Goal: Task Accomplishment & Management: Use online tool/utility

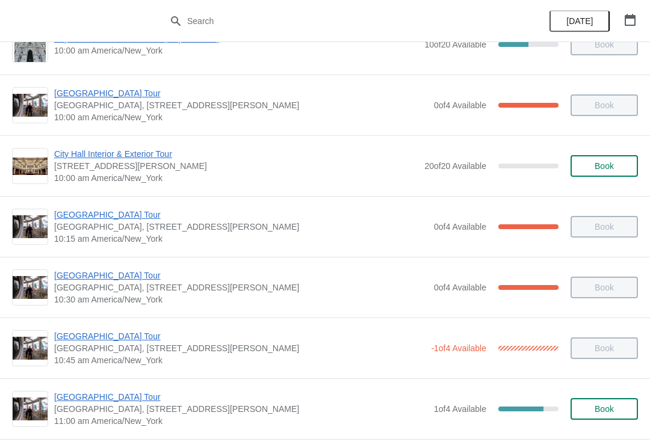
scroll to position [99, 0]
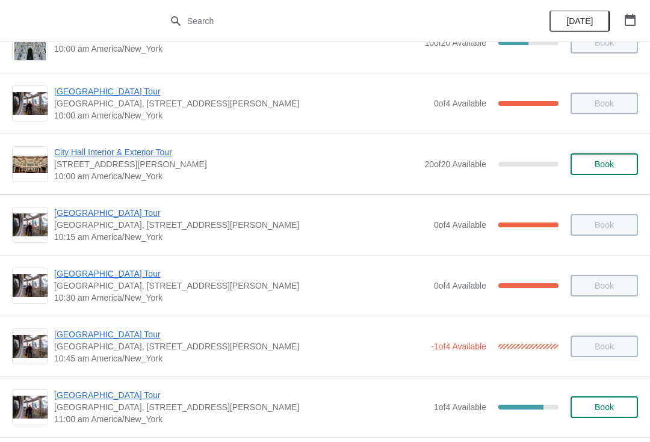
click at [77, 335] on span "[GEOGRAPHIC_DATA] Tour" at bounding box center [239, 335] width 371 height 12
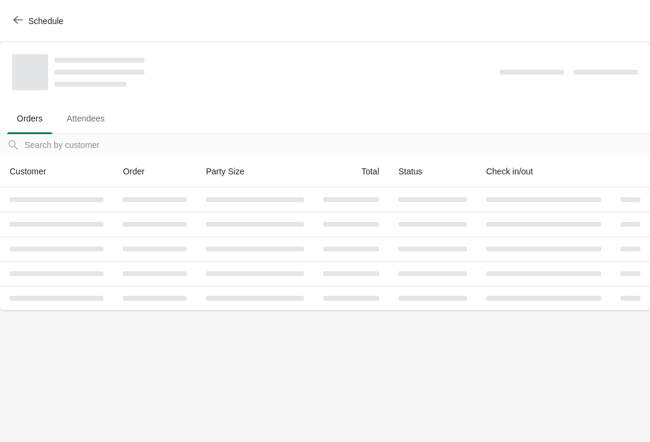
scroll to position [0, 0]
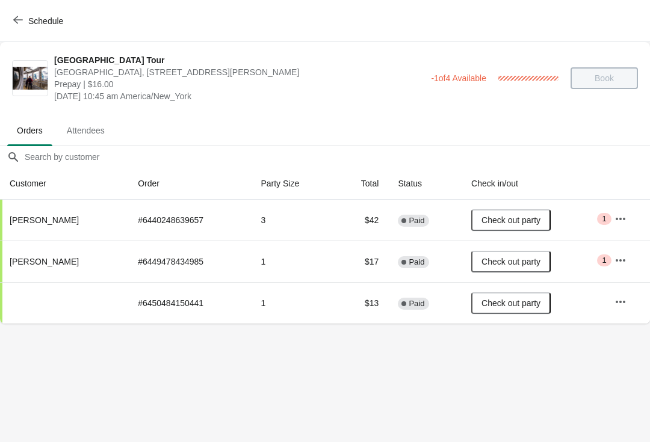
click at [7, 17] on button "Schedule" at bounding box center [39, 21] width 67 height 22
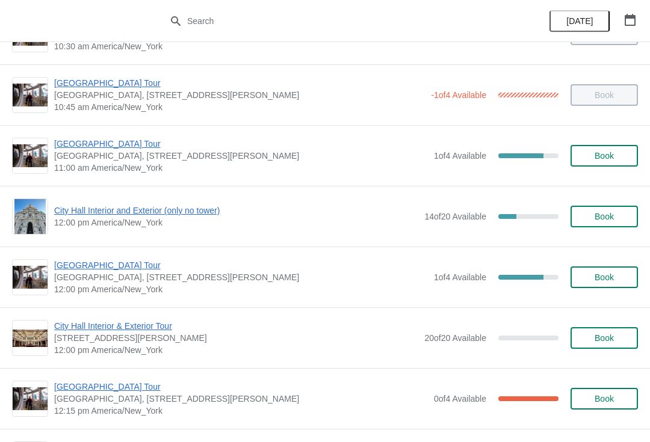
scroll to position [352, 0]
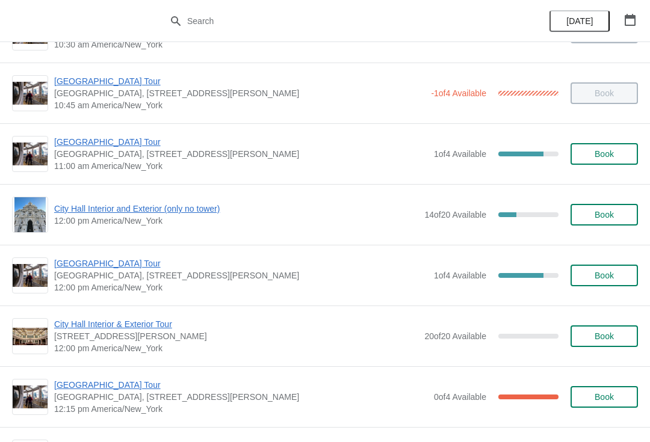
click at [122, 206] on span "City Hall Interior and Exterior (only no tower)" at bounding box center [236, 209] width 364 height 12
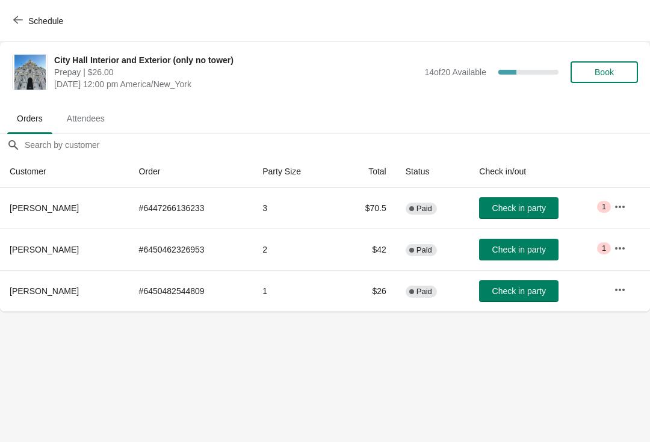
click at [47, 13] on button "Schedule" at bounding box center [39, 21] width 67 height 22
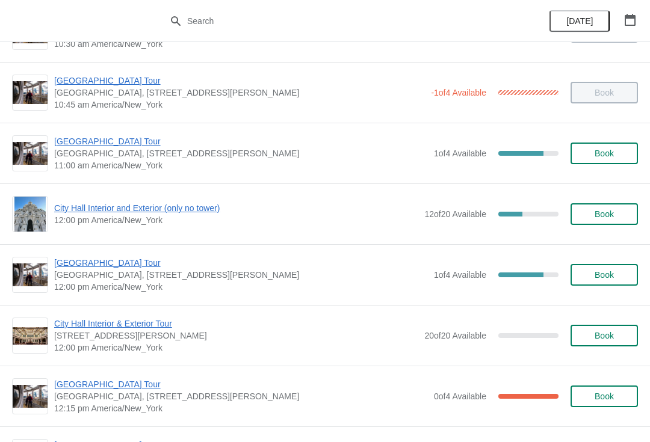
scroll to position [356, 0]
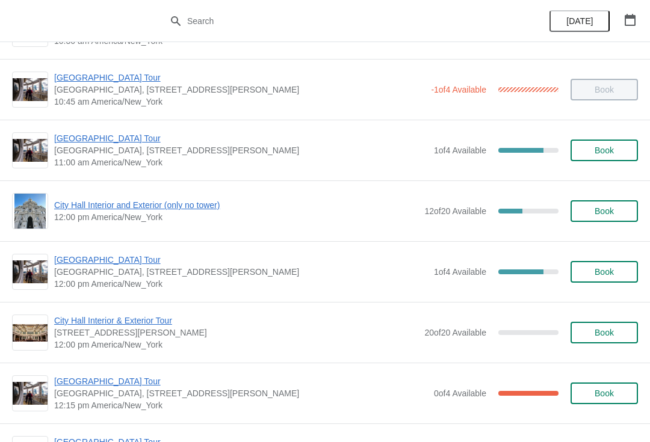
click at [202, 194] on div "City Hall Interior and Exterior (only no tower) 12:00 pm America/New_York 12 of…" at bounding box center [325, 211] width 626 height 36
click at [204, 203] on span "City Hall Interior and Exterior (only no tower)" at bounding box center [236, 205] width 364 height 12
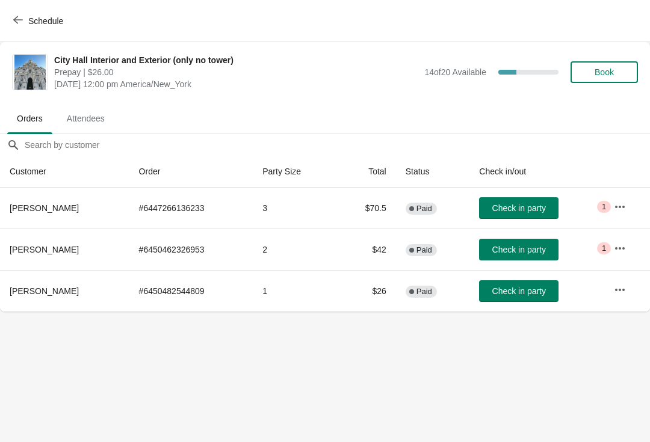
scroll to position [0, 0]
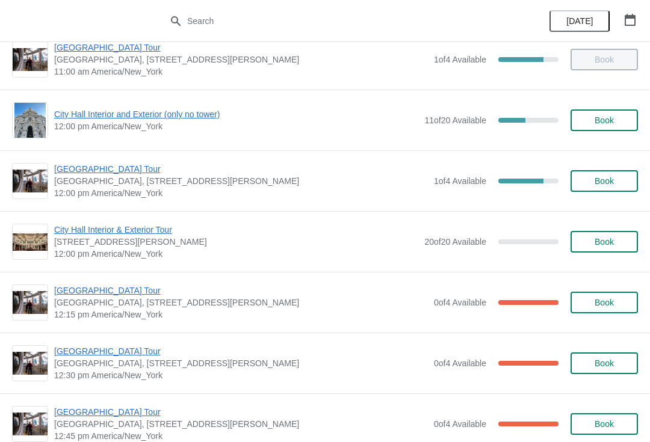
scroll to position [444, 0]
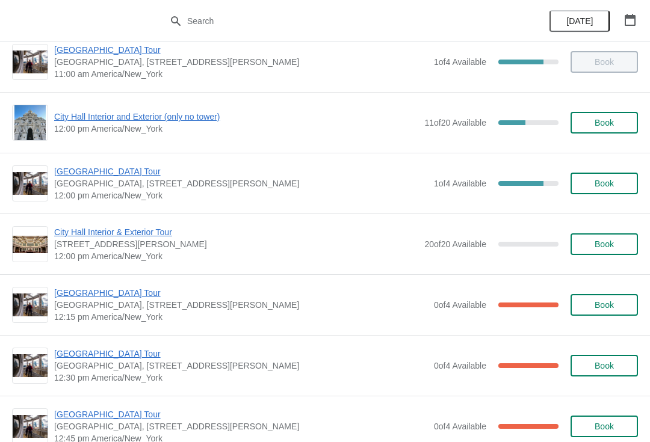
click at [117, 167] on span "[GEOGRAPHIC_DATA] Tour" at bounding box center [241, 171] width 374 height 12
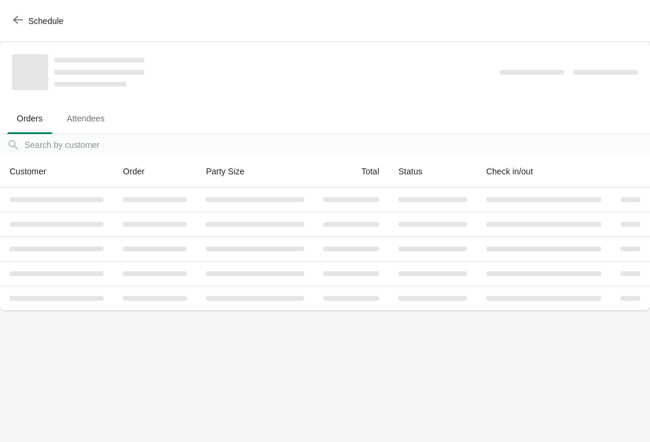
scroll to position [0, 0]
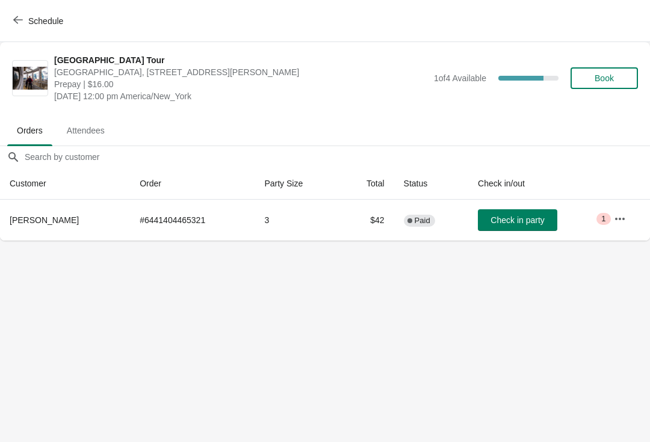
click at [510, 215] on span "Check in party" at bounding box center [517, 220] width 54 height 10
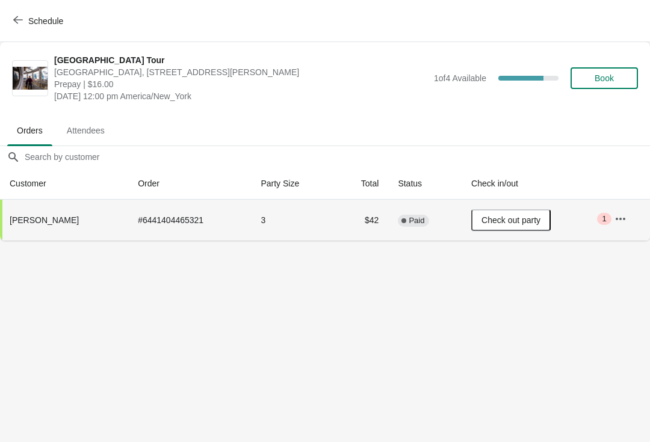
click at [25, 12] on button "Schedule" at bounding box center [39, 21] width 67 height 22
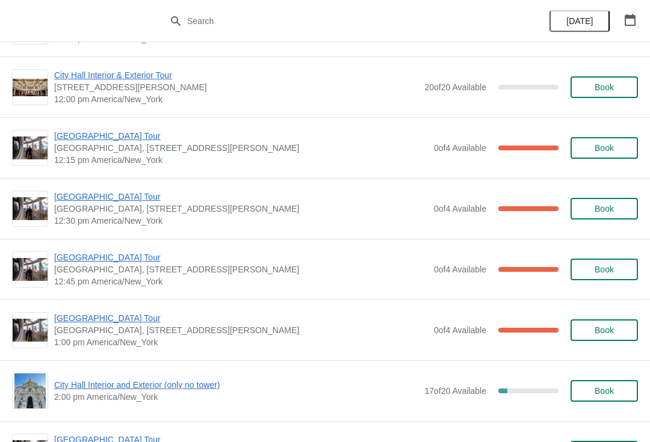
scroll to position [610, 0]
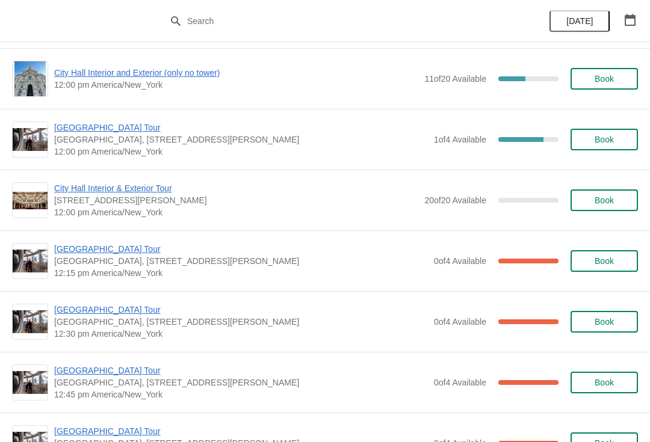
scroll to position [469, 0]
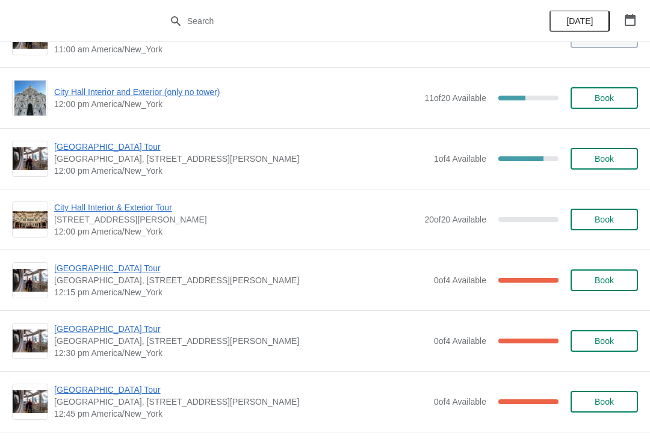
click at [119, 268] on span "[GEOGRAPHIC_DATA] Tour" at bounding box center [241, 268] width 374 height 12
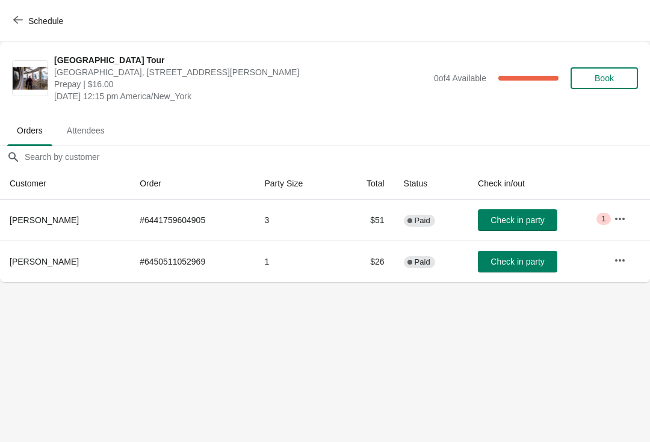
click at [522, 211] on button "Check in party" at bounding box center [517, 220] width 79 height 22
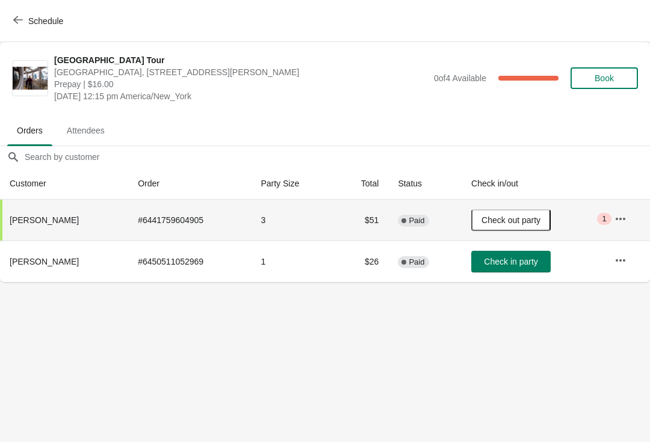
click at [63, 25] on span "Schedule" at bounding box center [45, 21] width 35 height 10
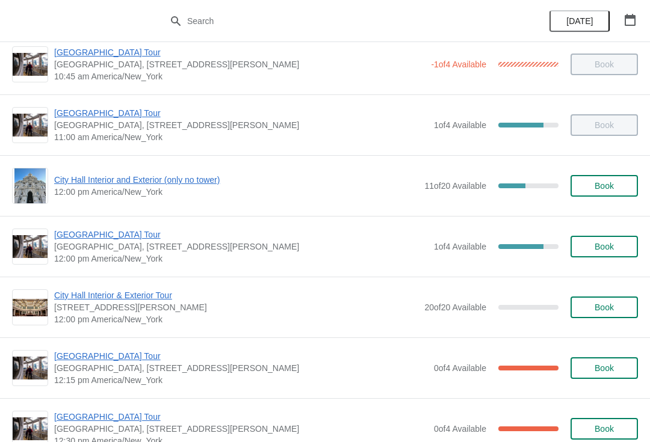
scroll to position [381, 0]
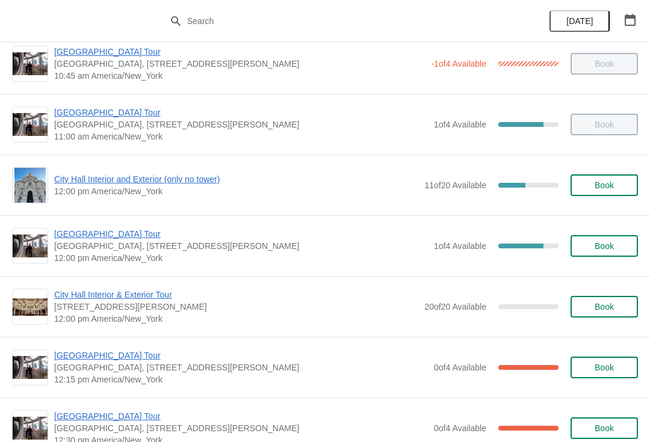
click at [213, 173] on span "City Hall Interior and Exterior (only no tower)" at bounding box center [236, 179] width 364 height 12
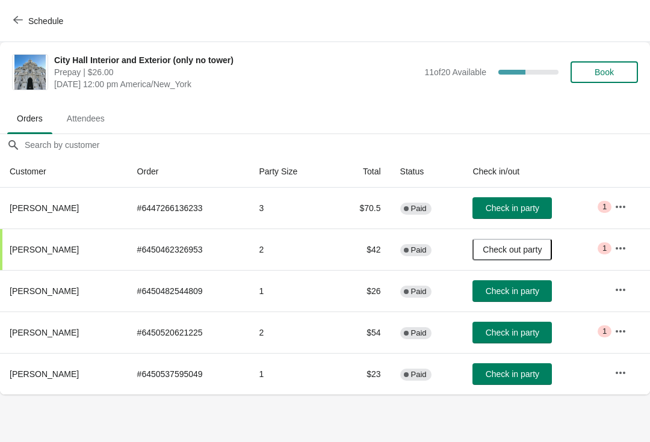
click at [539, 325] on button "Check in party" at bounding box center [511, 333] width 79 height 22
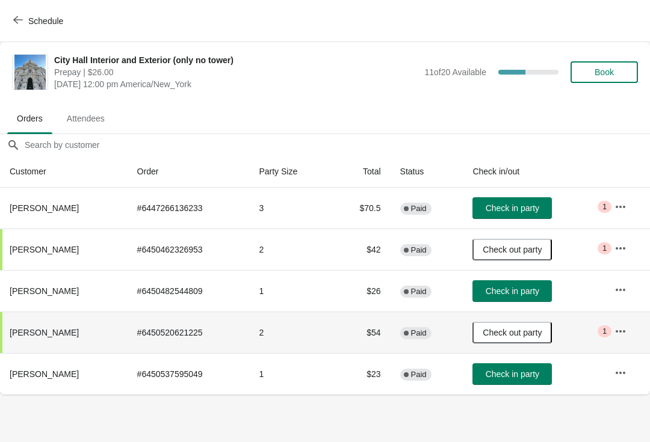
click at [39, 10] on button "Schedule" at bounding box center [39, 21] width 67 height 22
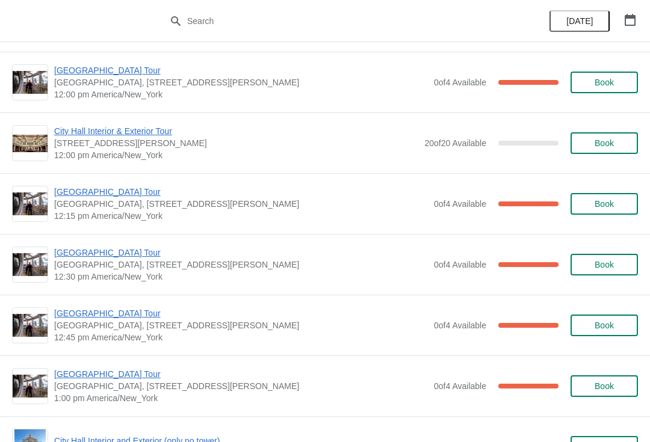
scroll to position [546, 0]
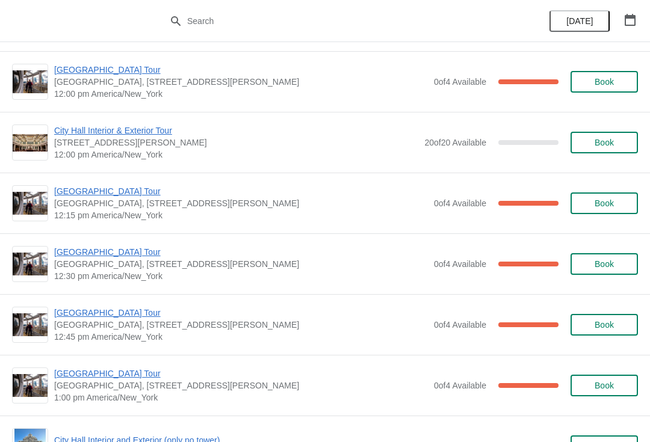
click at [117, 186] on span "[GEOGRAPHIC_DATA] Tour" at bounding box center [241, 191] width 374 height 12
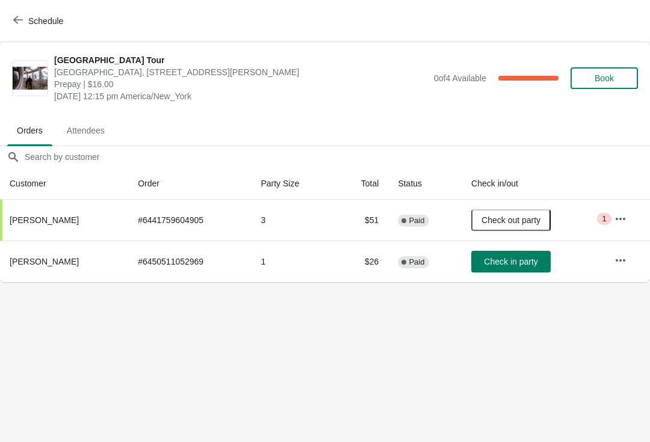
scroll to position [0, 0]
click at [517, 266] on span "Check in party" at bounding box center [511, 262] width 54 height 10
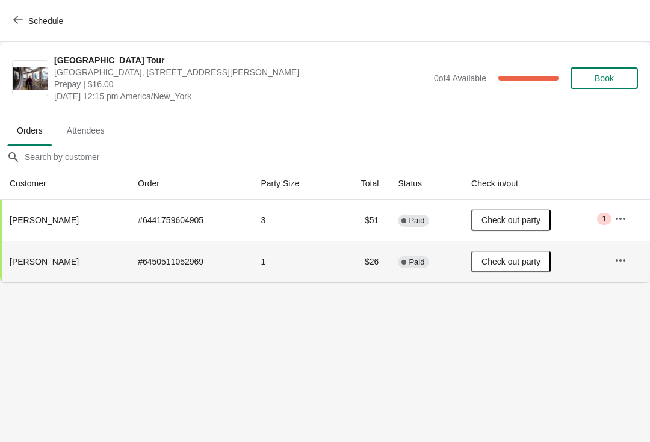
click at [37, 17] on span "Schedule" at bounding box center [45, 21] width 35 height 10
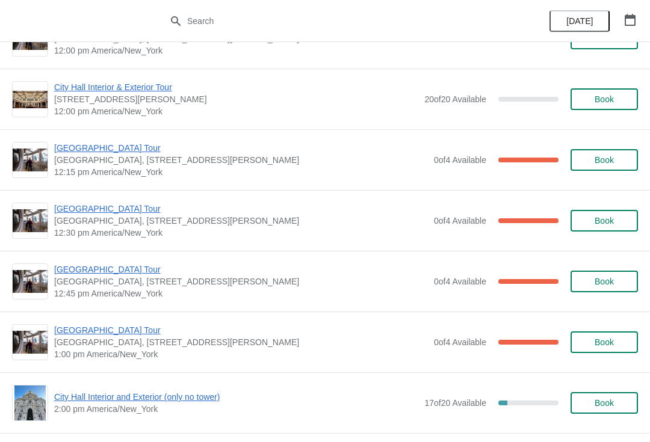
scroll to position [614, 0]
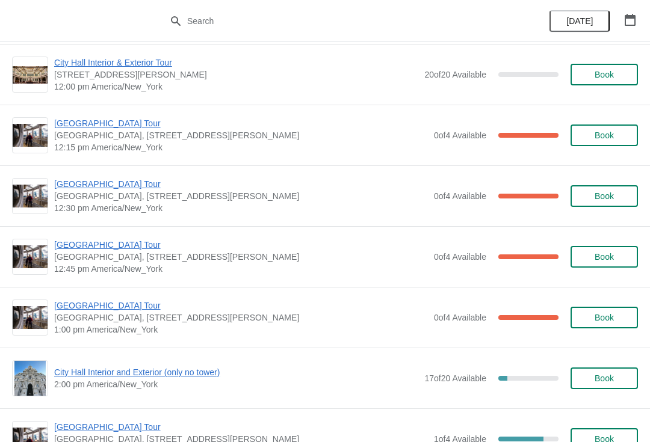
click at [115, 179] on span "[GEOGRAPHIC_DATA] Tour" at bounding box center [241, 184] width 374 height 12
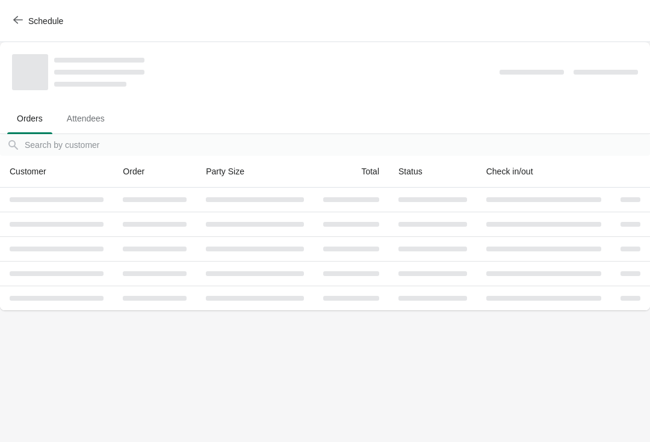
scroll to position [0, 0]
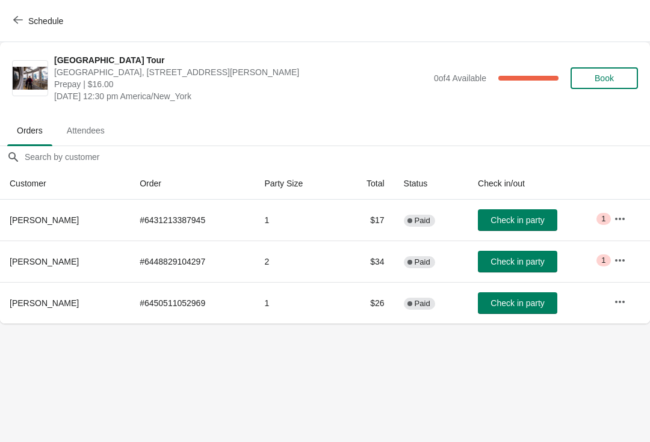
click at [513, 296] on button "Check in party" at bounding box center [517, 303] width 79 height 22
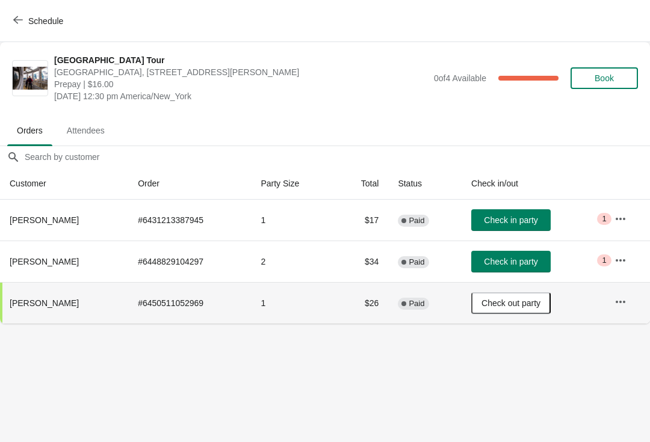
click at [53, 21] on span "Schedule" at bounding box center [45, 21] width 35 height 10
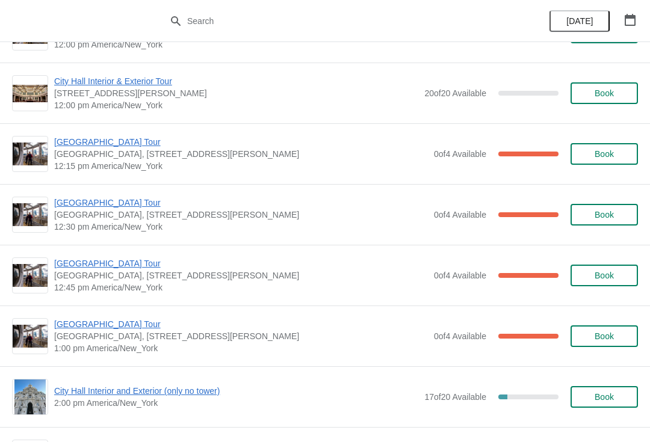
scroll to position [597, 0]
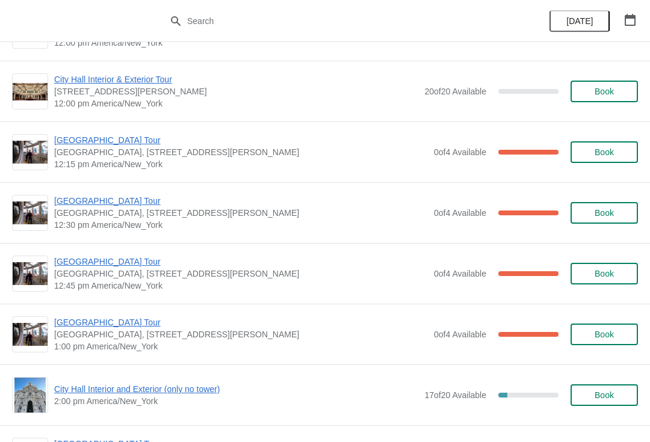
click at [132, 199] on span "[GEOGRAPHIC_DATA] Tour" at bounding box center [241, 201] width 374 height 12
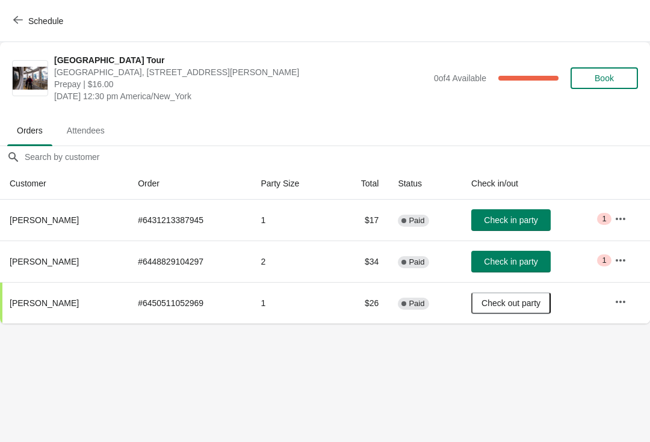
click at [530, 256] on button "Check in party" at bounding box center [510, 262] width 79 height 22
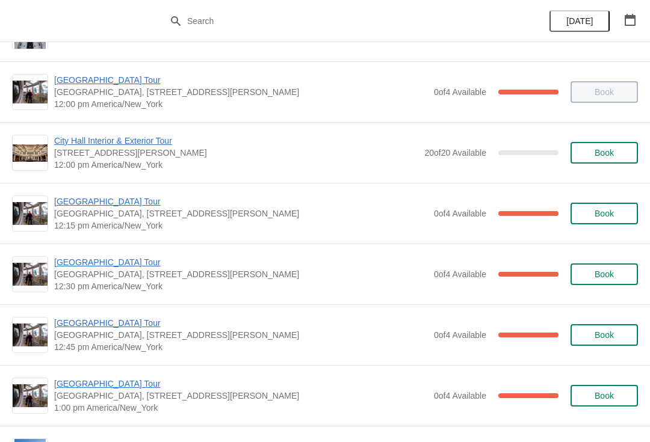
scroll to position [534, 0]
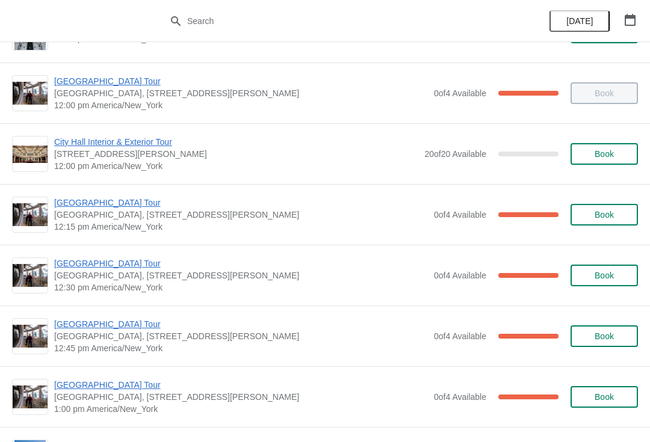
click at [130, 265] on span "[GEOGRAPHIC_DATA] Tour" at bounding box center [241, 264] width 374 height 12
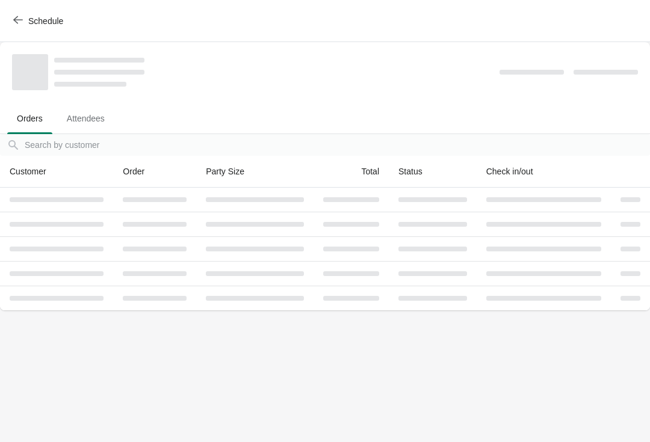
scroll to position [0, 0]
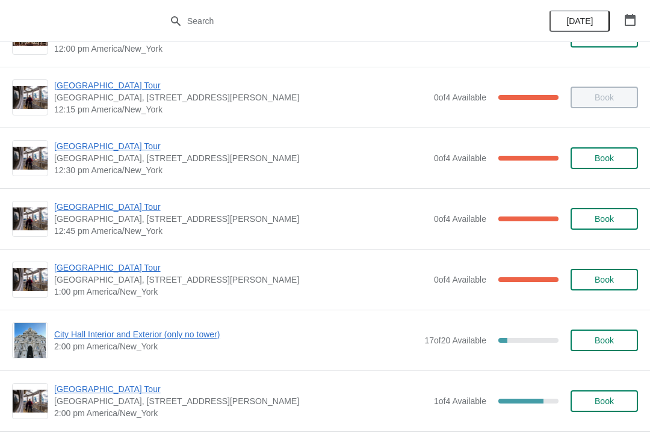
scroll to position [652, 0]
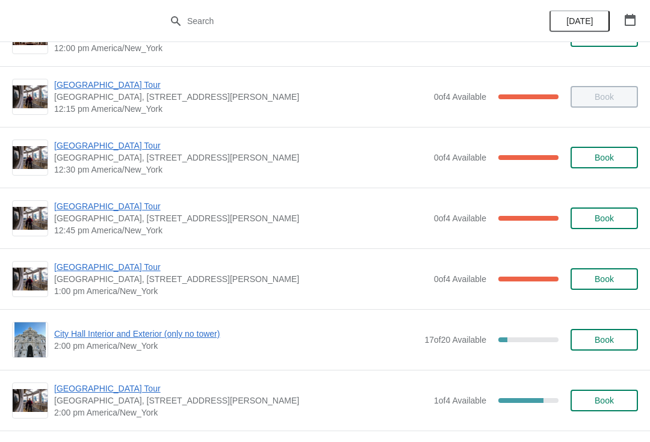
click at [82, 269] on span "[GEOGRAPHIC_DATA] Tour" at bounding box center [241, 267] width 374 height 12
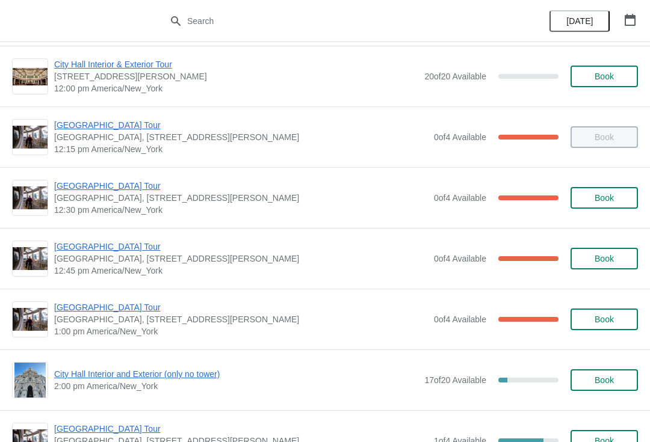
scroll to position [616, 0]
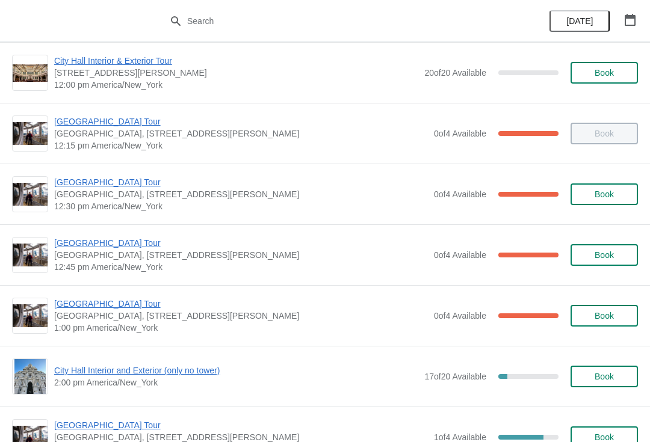
click at [111, 238] on span "[GEOGRAPHIC_DATA] Tour" at bounding box center [241, 243] width 374 height 12
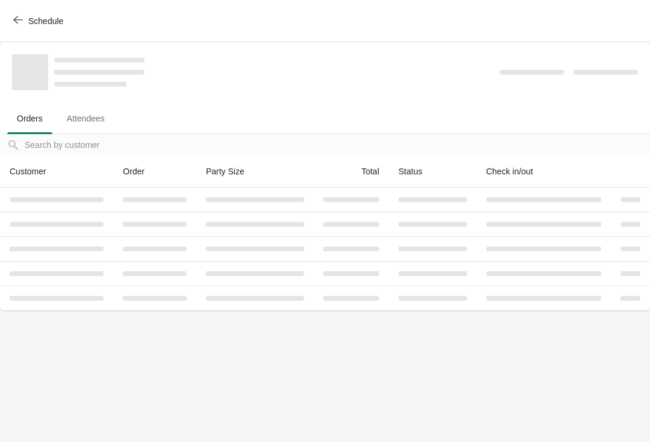
scroll to position [0, 0]
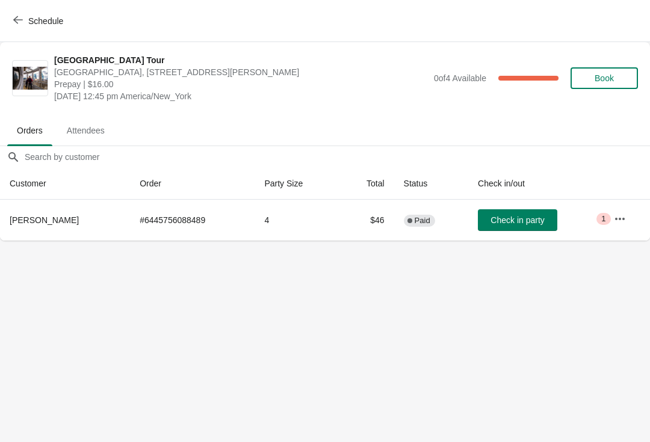
click at [518, 218] on span "Check in party" at bounding box center [517, 220] width 54 height 10
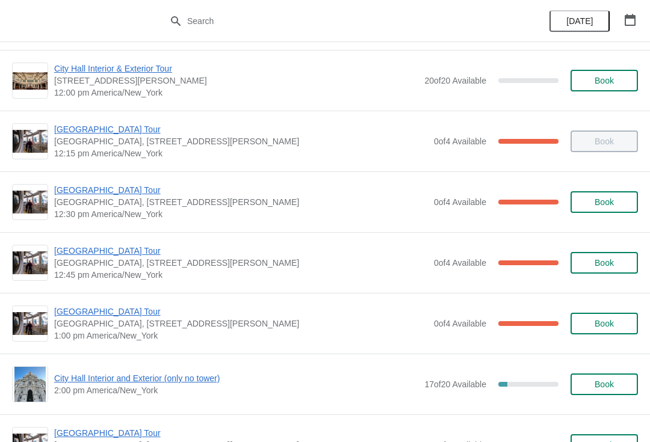
scroll to position [611, 0]
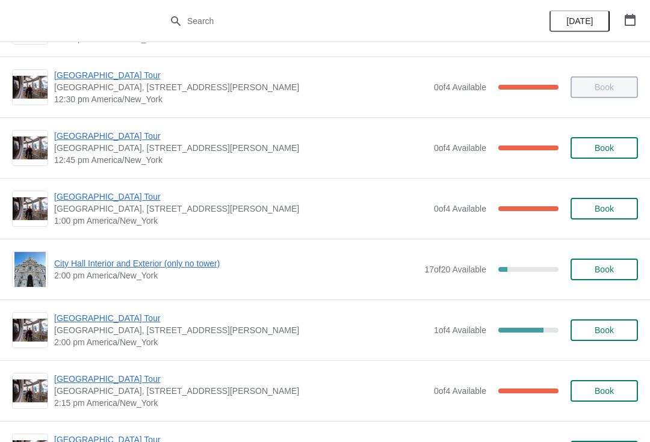
scroll to position [723, 0]
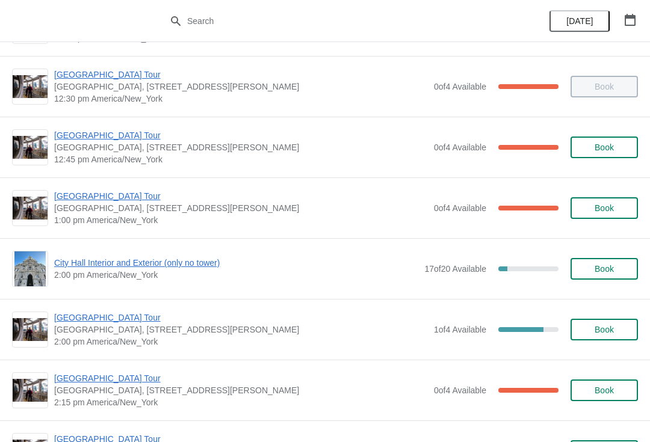
click at [84, 194] on span "[GEOGRAPHIC_DATA] Tour" at bounding box center [241, 196] width 374 height 12
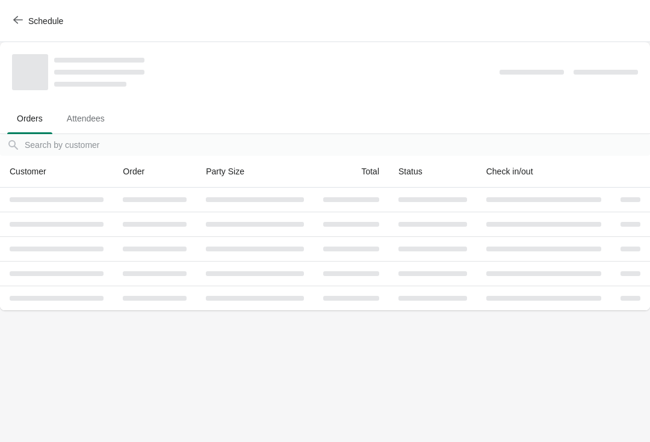
scroll to position [0, 0]
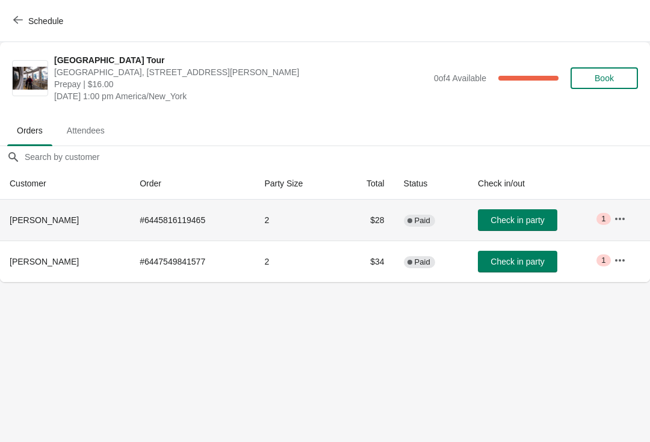
click at [535, 206] on td "Check in party" at bounding box center [536, 220] width 136 height 41
click at [534, 214] on button "Check in party" at bounding box center [517, 220] width 79 height 22
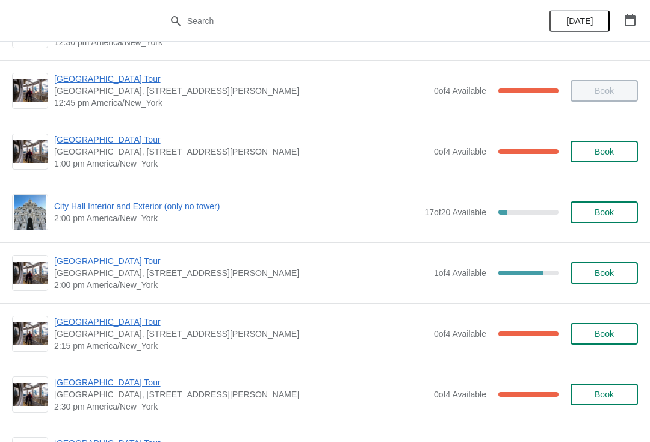
scroll to position [778, 0]
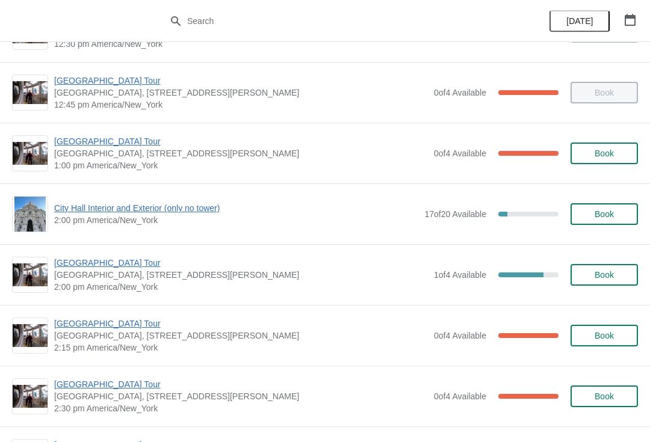
click at [197, 202] on span "City Hall Interior and Exterior (only no tower)" at bounding box center [236, 208] width 364 height 12
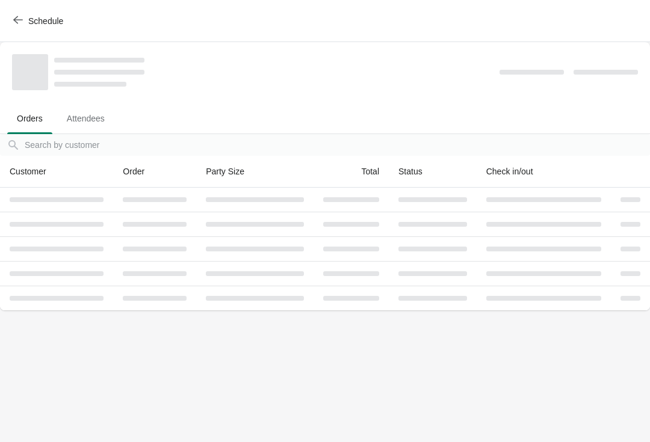
scroll to position [0, 0]
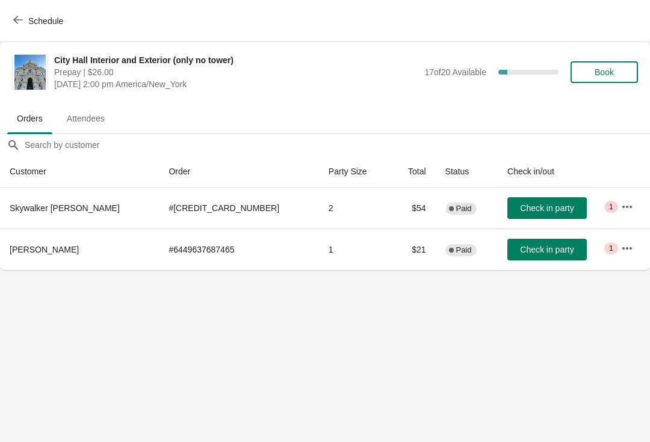
click at [522, 249] on span "Check in party" at bounding box center [547, 250] width 54 height 10
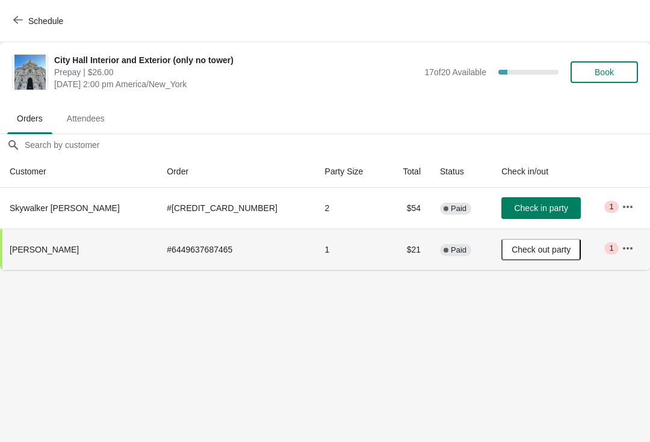
click at [40, 19] on span "Schedule" at bounding box center [45, 21] width 35 height 10
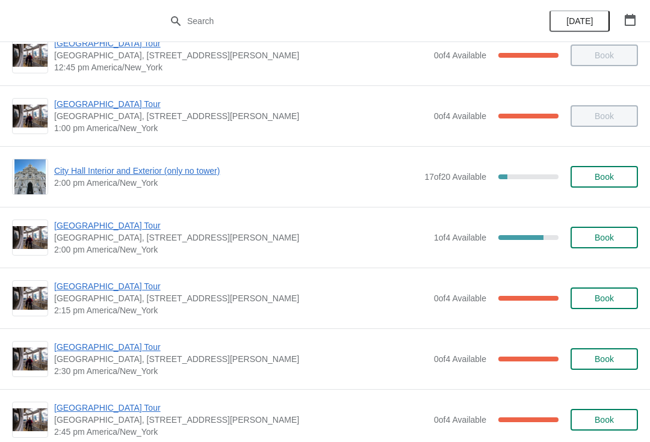
scroll to position [816, 0]
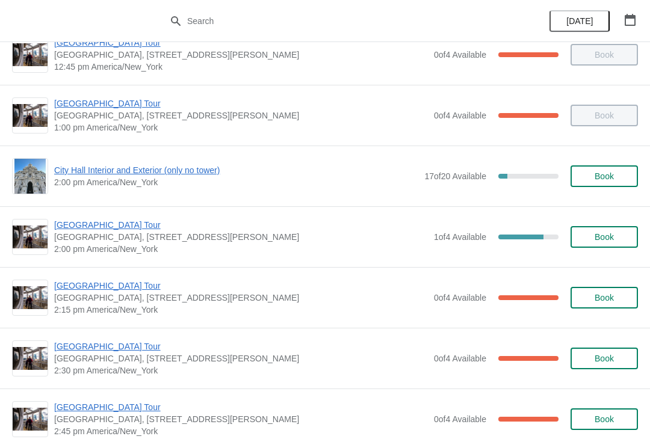
click at [114, 281] on span "[GEOGRAPHIC_DATA] Tour" at bounding box center [241, 286] width 374 height 12
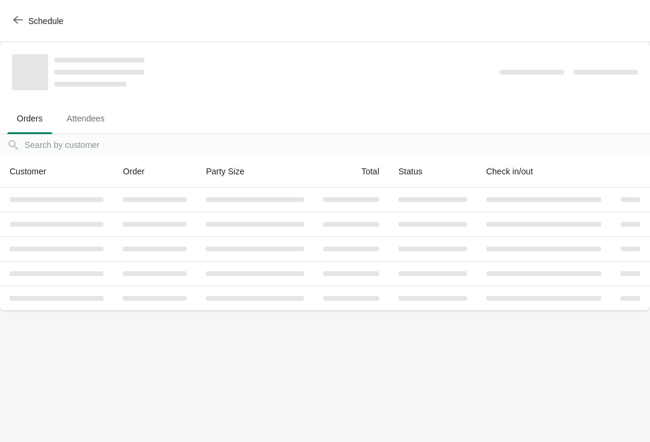
scroll to position [0, 0]
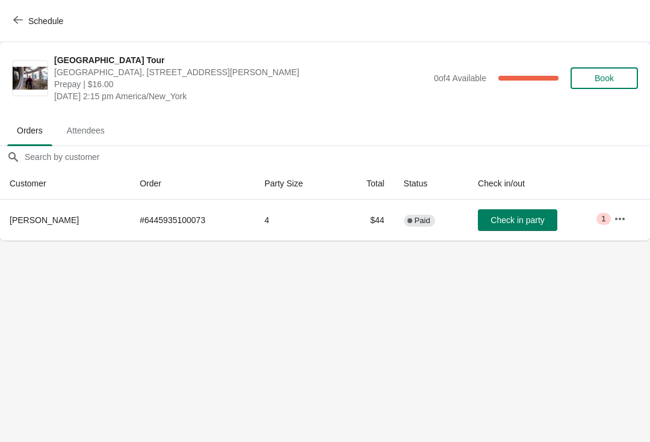
click at [528, 216] on span "Check in party" at bounding box center [517, 220] width 54 height 10
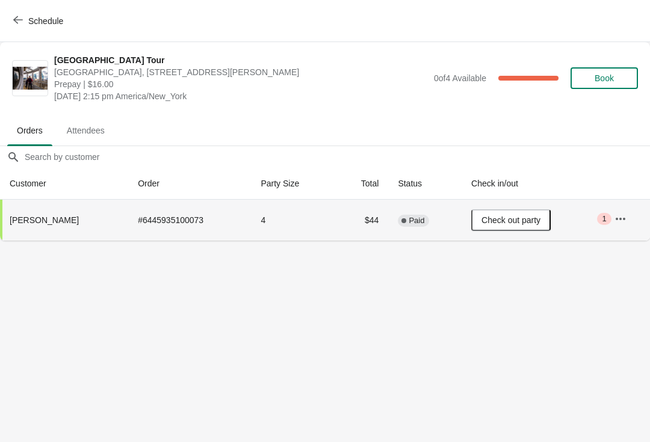
click at [22, 11] on button "Schedule" at bounding box center [39, 21] width 67 height 22
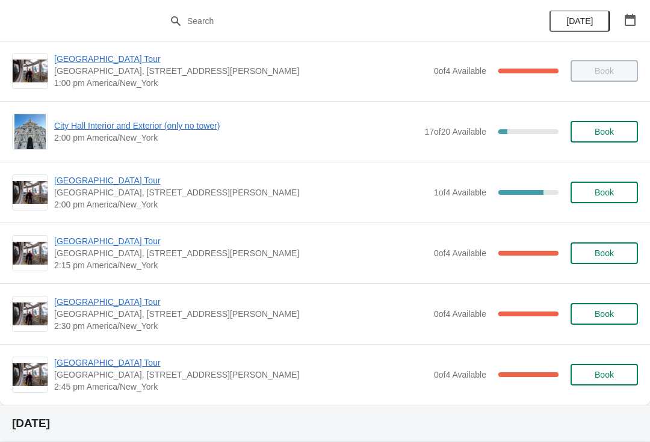
scroll to position [853, 0]
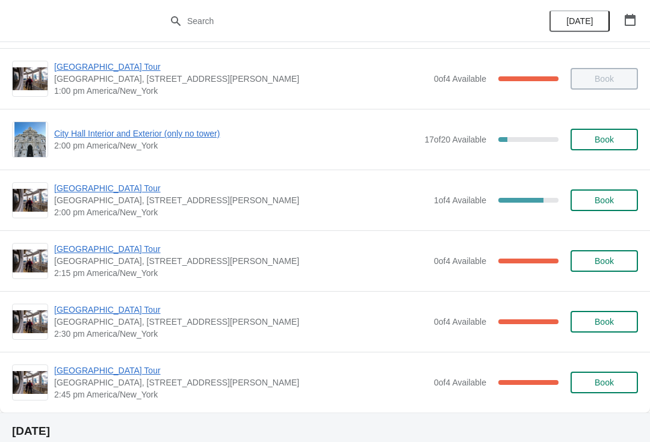
click at [133, 188] on span "[GEOGRAPHIC_DATA] Tour" at bounding box center [241, 188] width 374 height 12
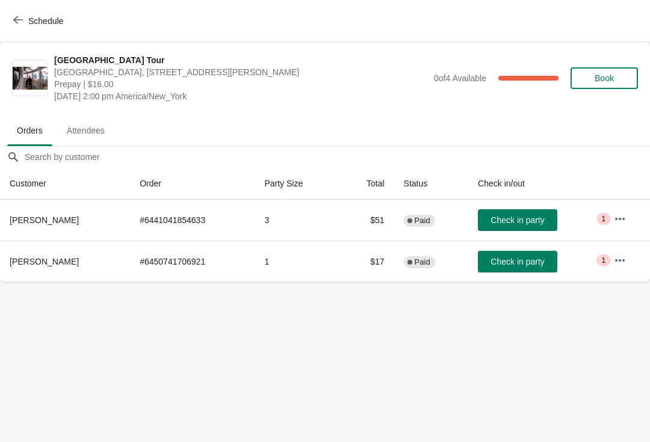
click at [501, 258] on span "Check in party" at bounding box center [517, 262] width 54 height 10
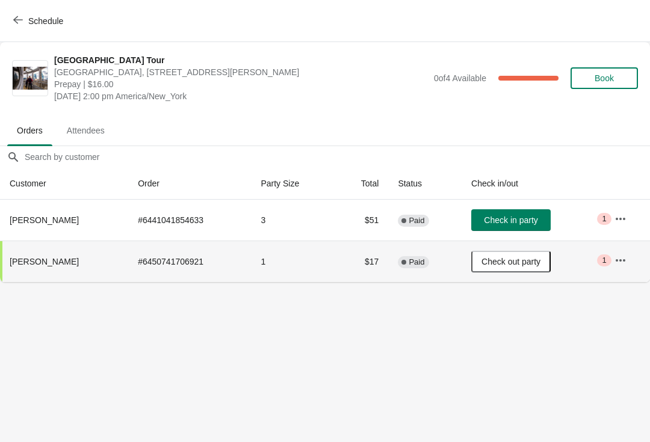
click at [24, 22] on span "Schedule" at bounding box center [40, 20] width 48 height 11
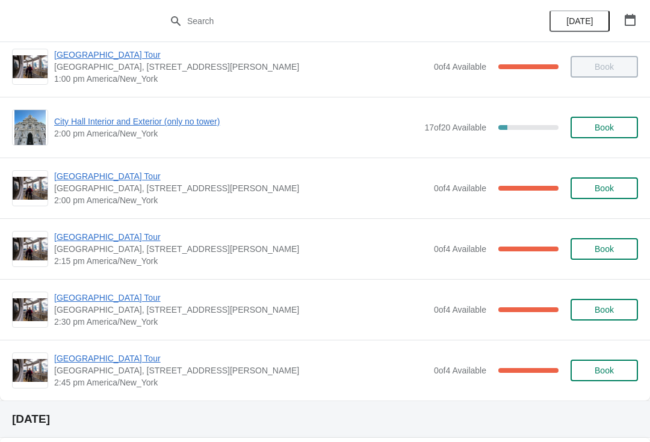
scroll to position [871, 0]
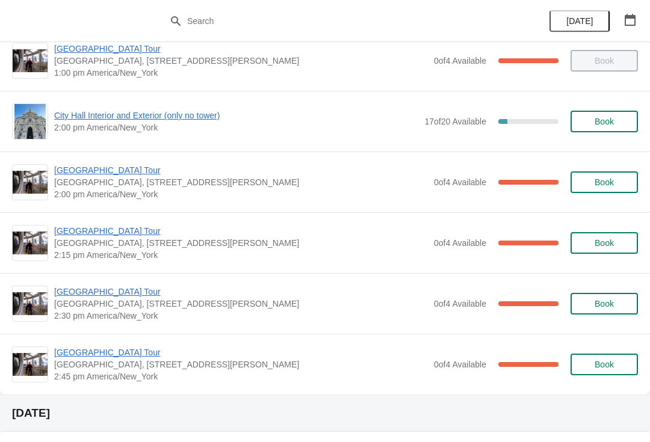
click at [80, 169] on span "[GEOGRAPHIC_DATA] Tour" at bounding box center [241, 170] width 374 height 12
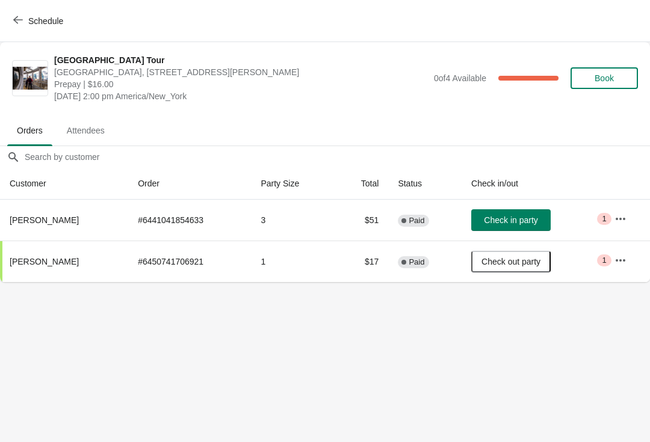
scroll to position [0, 0]
click at [522, 218] on span "Check in party" at bounding box center [511, 220] width 54 height 10
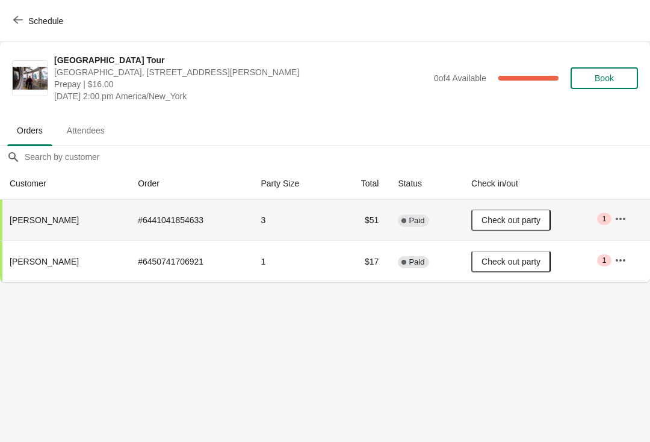
click at [25, 20] on span "Schedule" at bounding box center [40, 20] width 48 height 11
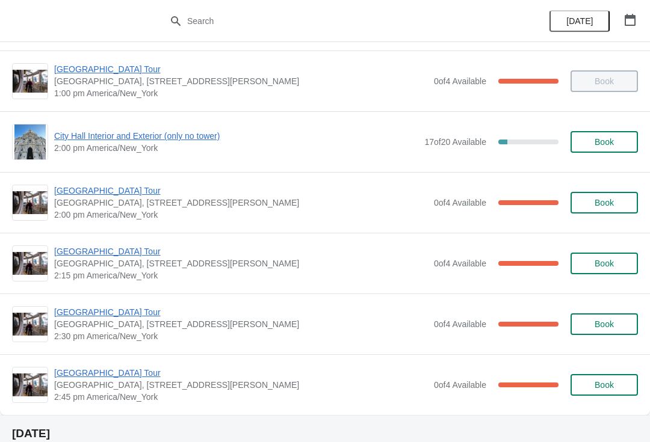
scroll to position [845, 0]
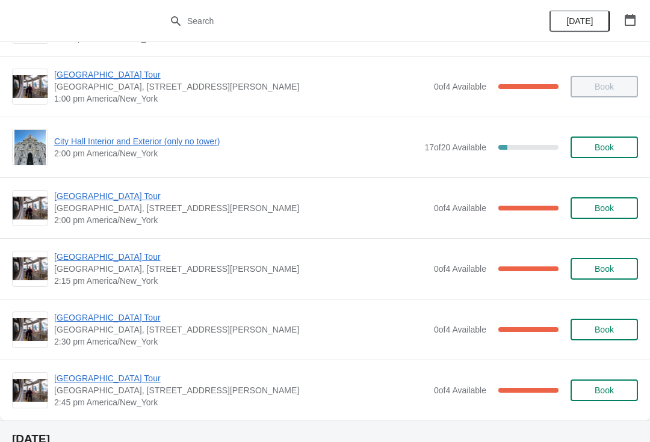
click at [211, 142] on span "City Hall Interior and Exterior (only no tower)" at bounding box center [236, 141] width 364 height 12
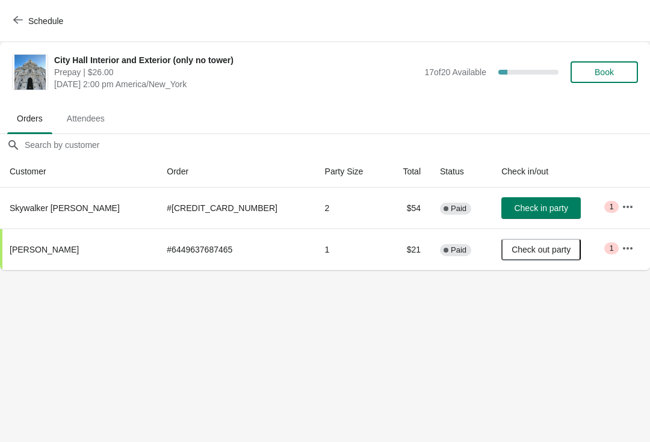
click at [23, 11] on button "Schedule" at bounding box center [39, 21] width 67 height 22
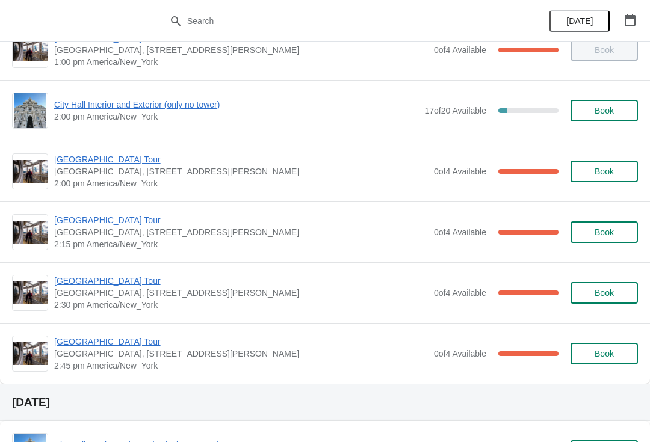
scroll to position [878, 0]
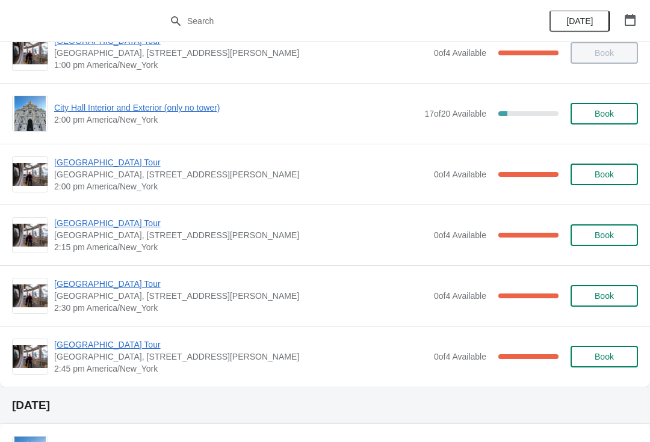
click at [107, 217] on span "[GEOGRAPHIC_DATA] Tour" at bounding box center [241, 223] width 374 height 12
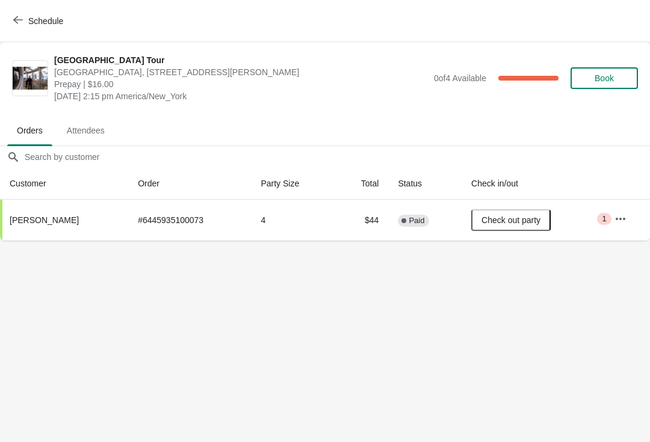
scroll to position [0, 0]
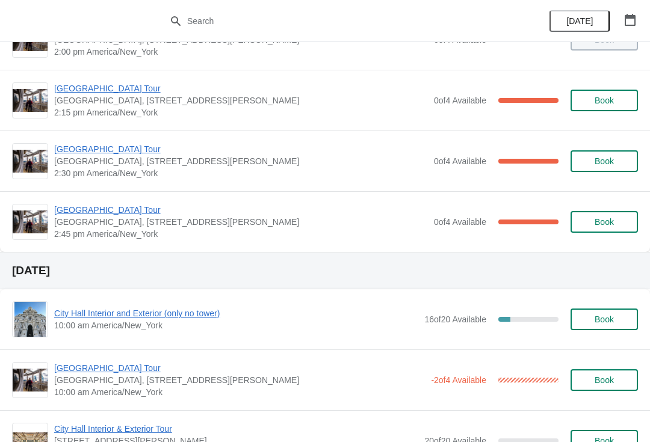
scroll to position [1031, 0]
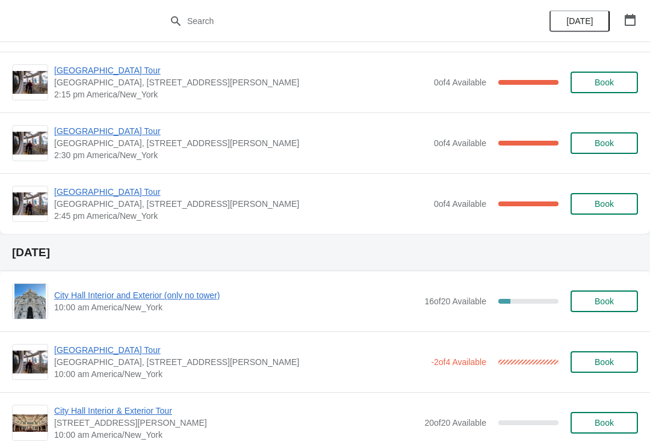
click at [84, 190] on span "[GEOGRAPHIC_DATA] Tour" at bounding box center [241, 192] width 374 height 12
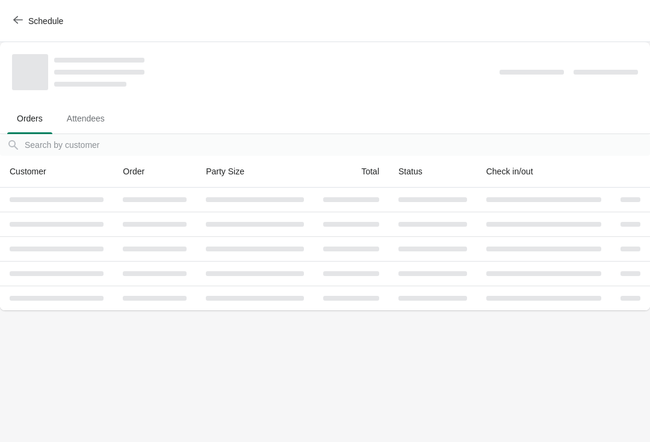
scroll to position [0, 0]
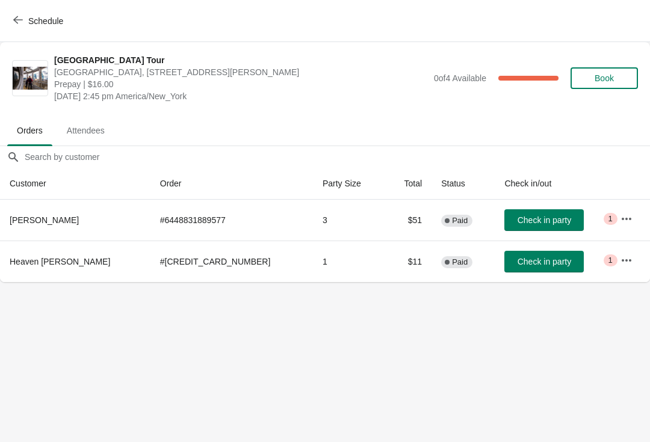
click at [528, 223] on span "Check in party" at bounding box center [544, 220] width 54 height 10
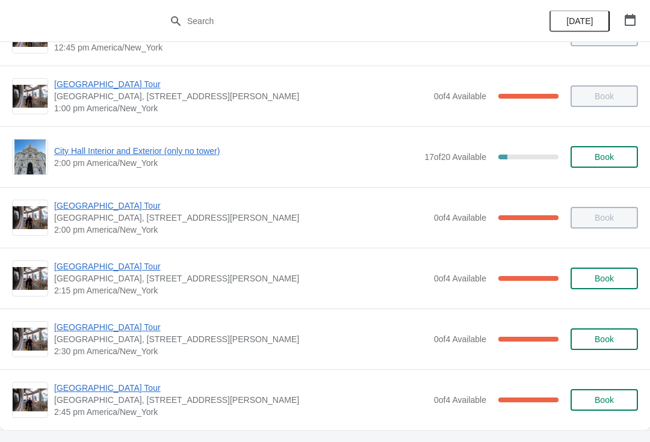
scroll to position [837, 0]
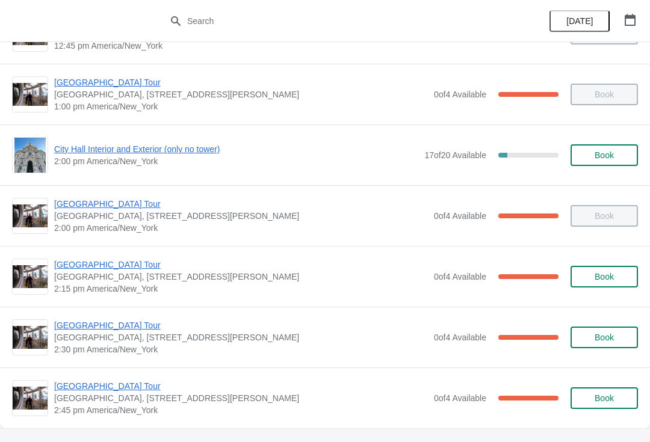
click at [92, 325] on span "[GEOGRAPHIC_DATA] Tour" at bounding box center [241, 326] width 374 height 12
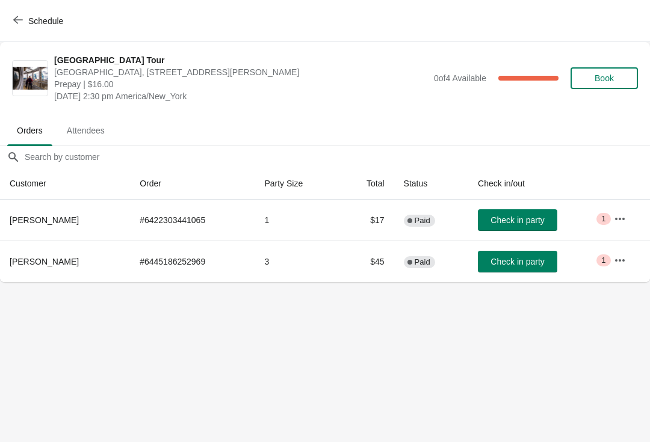
click at [533, 270] on button "Check in party" at bounding box center [517, 262] width 79 height 22
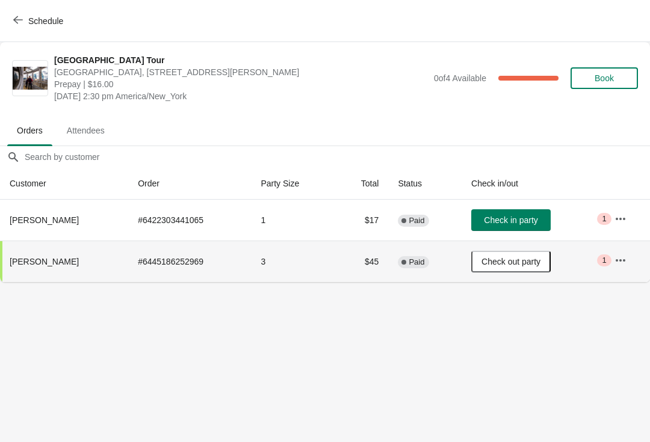
click at [507, 217] on span "Check in party" at bounding box center [511, 220] width 54 height 10
